Goal: Task Accomplishment & Management: Manage account settings

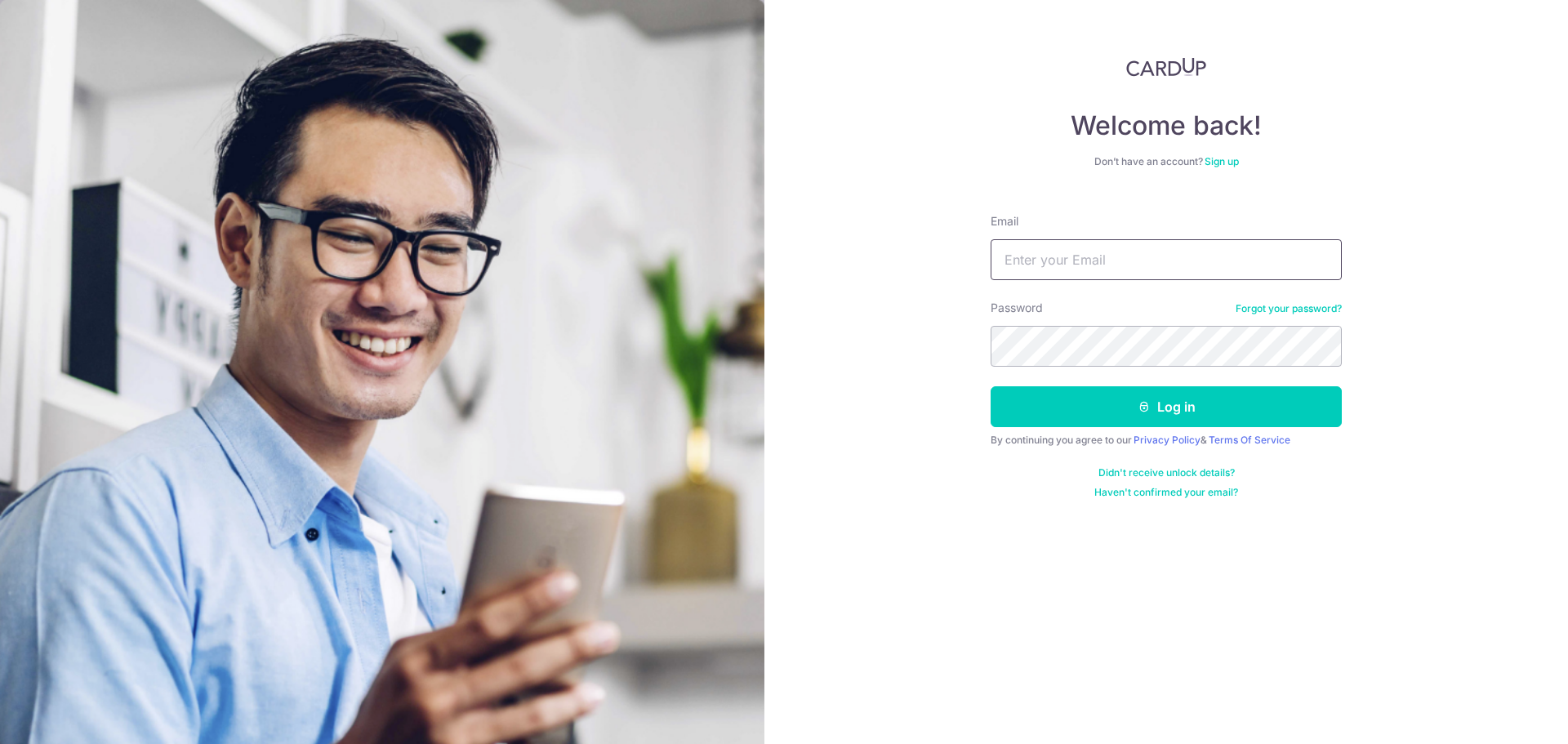
click at [1157, 261] on input "Email" at bounding box center [1165, 260] width 351 height 41
type input "[PERSON_NAME][EMAIL_ADDRESS][DOMAIN_NAME]"
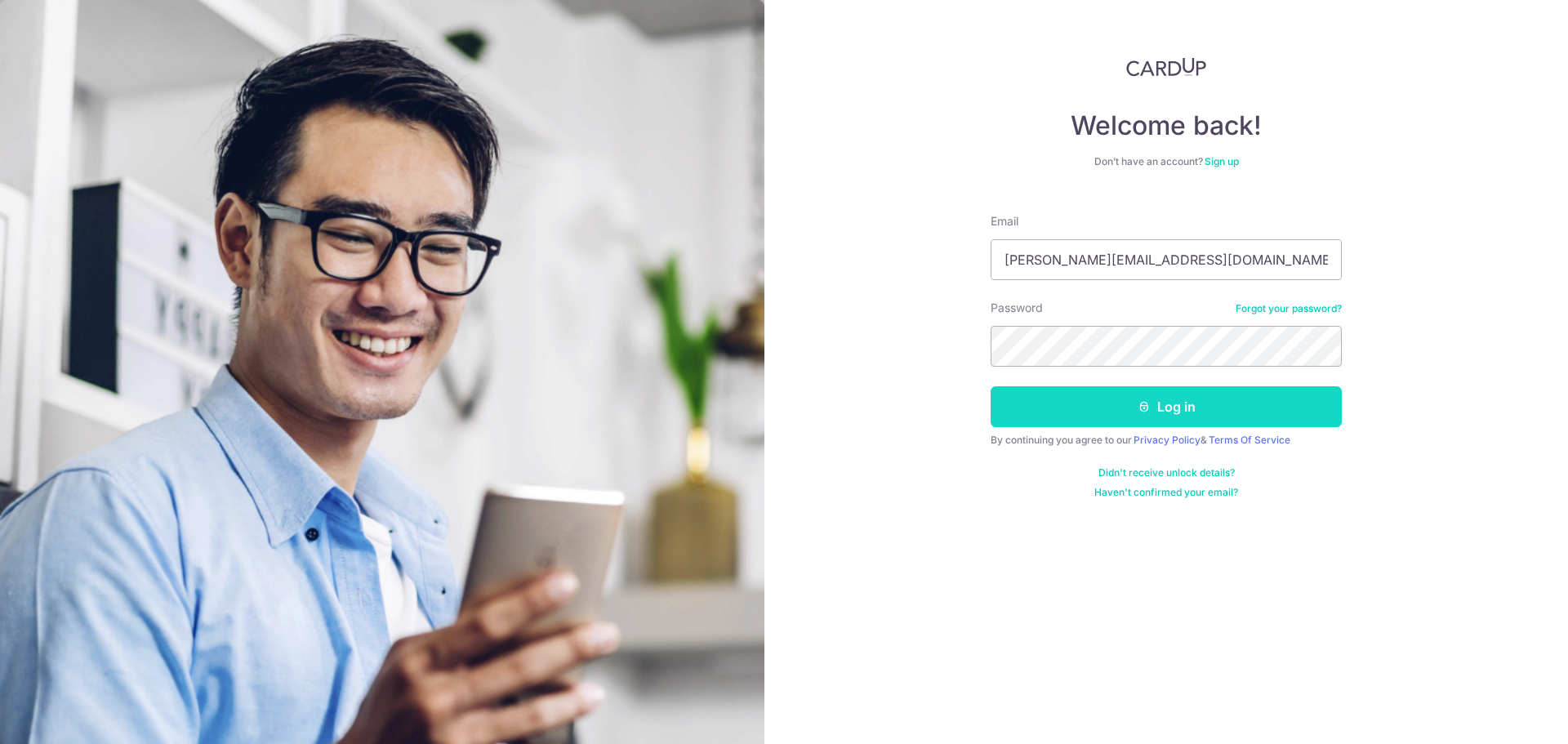
click at [1141, 405] on icon "submit" at bounding box center [1144, 406] width 13 height 13
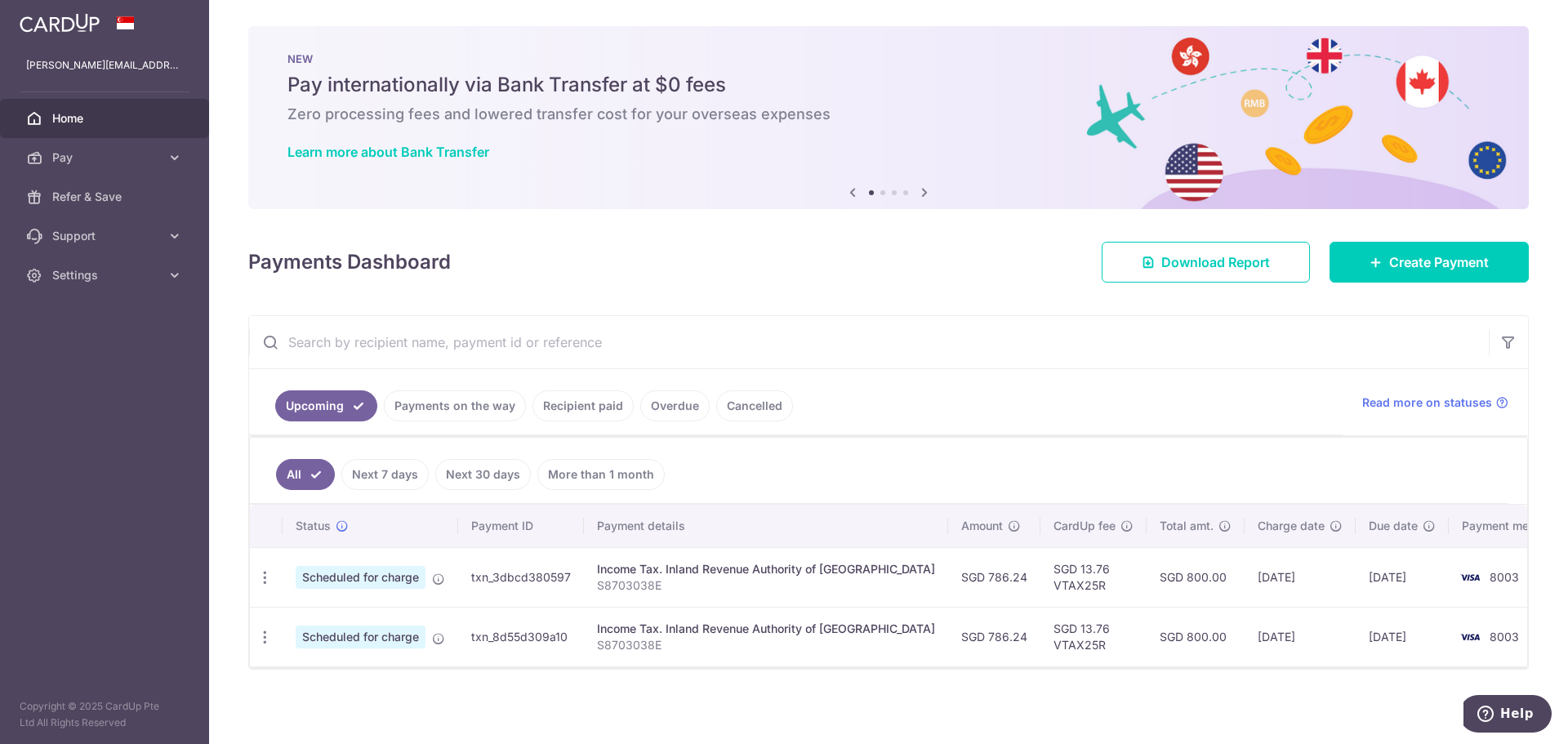
scroll to position [3, 0]
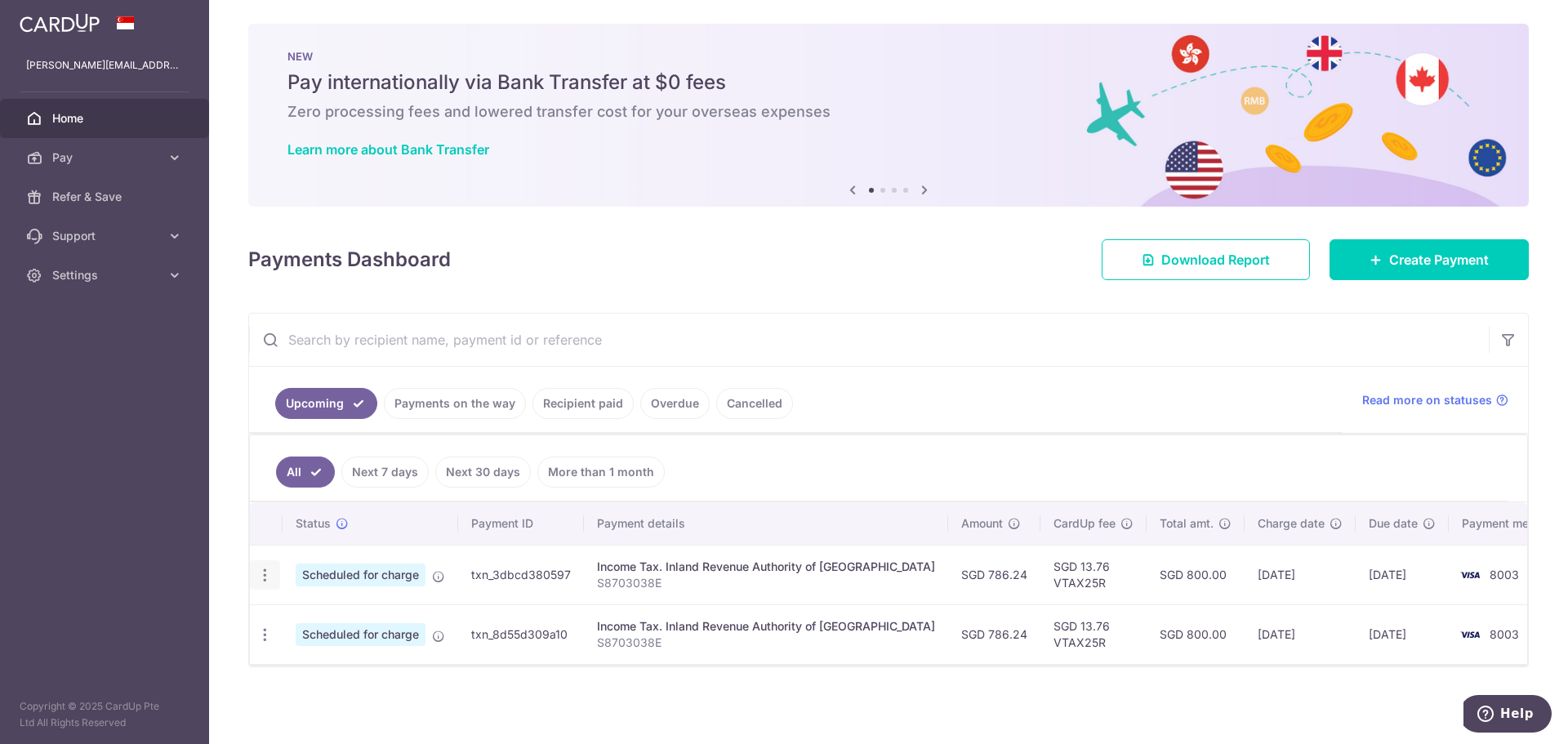
click at [264, 577] on icon "button" at bounding box center [265, 575] width 18 height 18
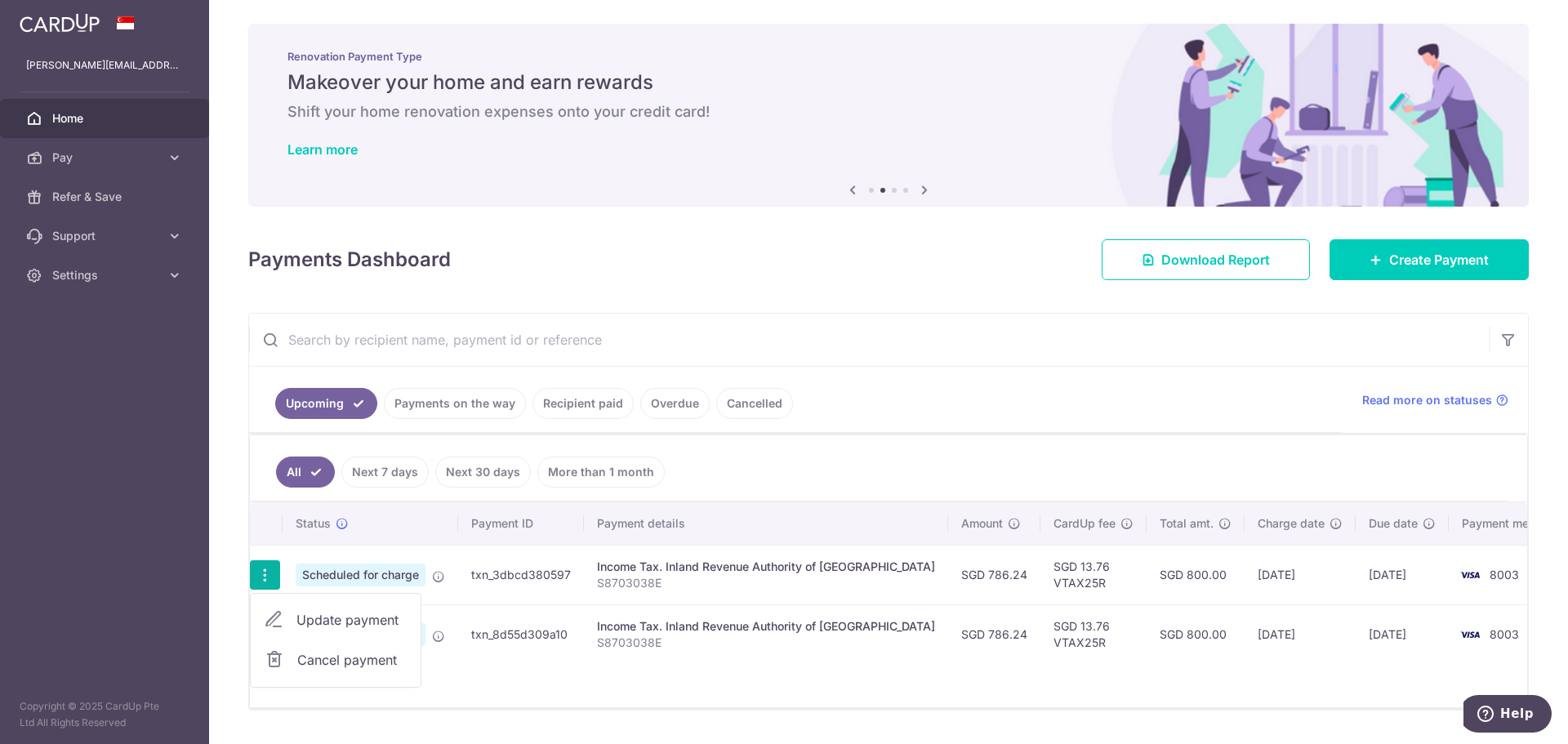
click at [326, 663] on span "Cancel payment" at bounding box center [352, 659] width 109 height 19
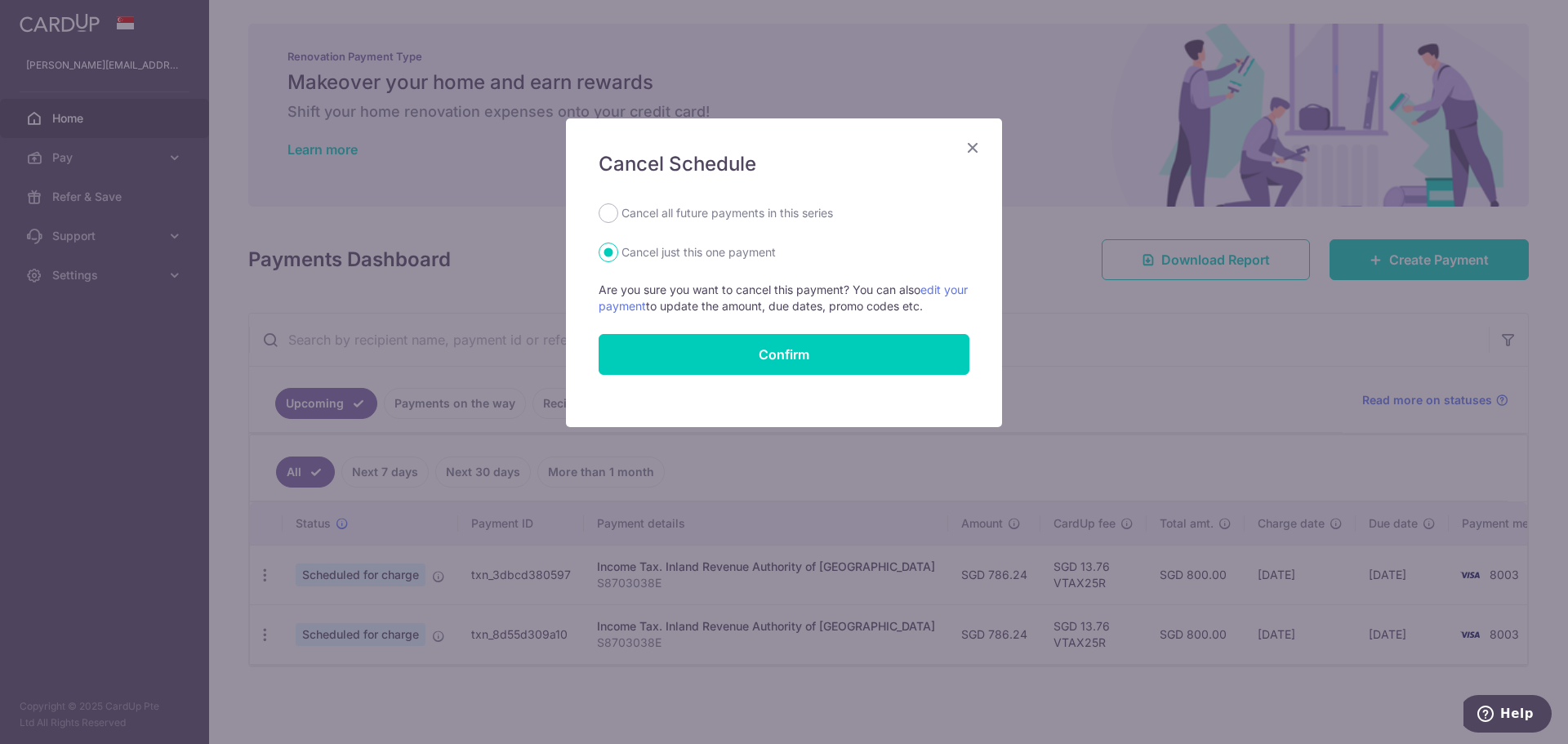
click at [730, 215] on label "Cancel all future payments in this series" at bounding box center [727, 213] width 212 height 19
click at [618, 215] on input "Cancel all future payments in this series" at bounding box center [608, 213] width 19 height 19
radio input "true"
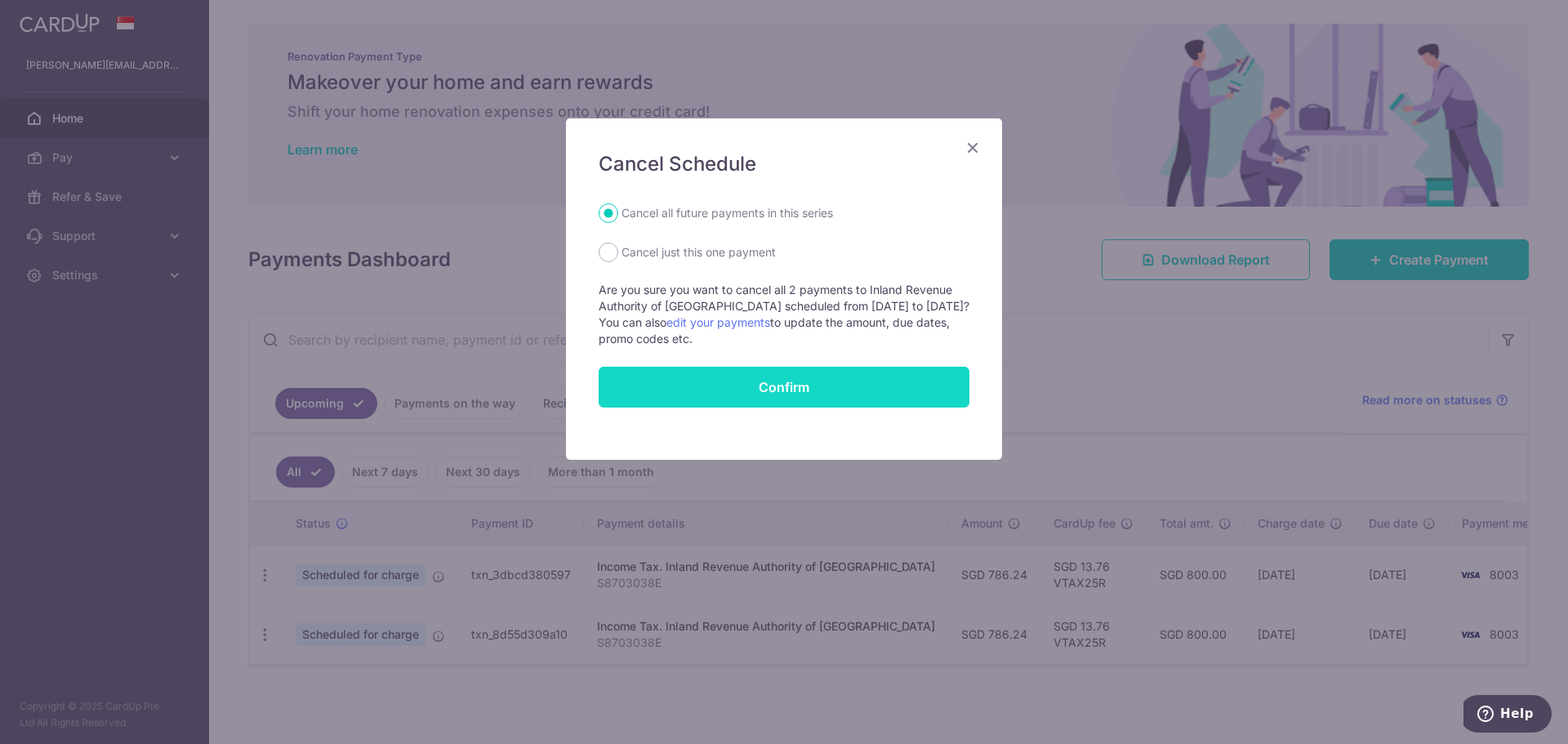
click at [723, 387] on button "Confirm" at bounding box center [784, 387] width 371 height 41
